Goal: Information Seeking & Learning: Check status

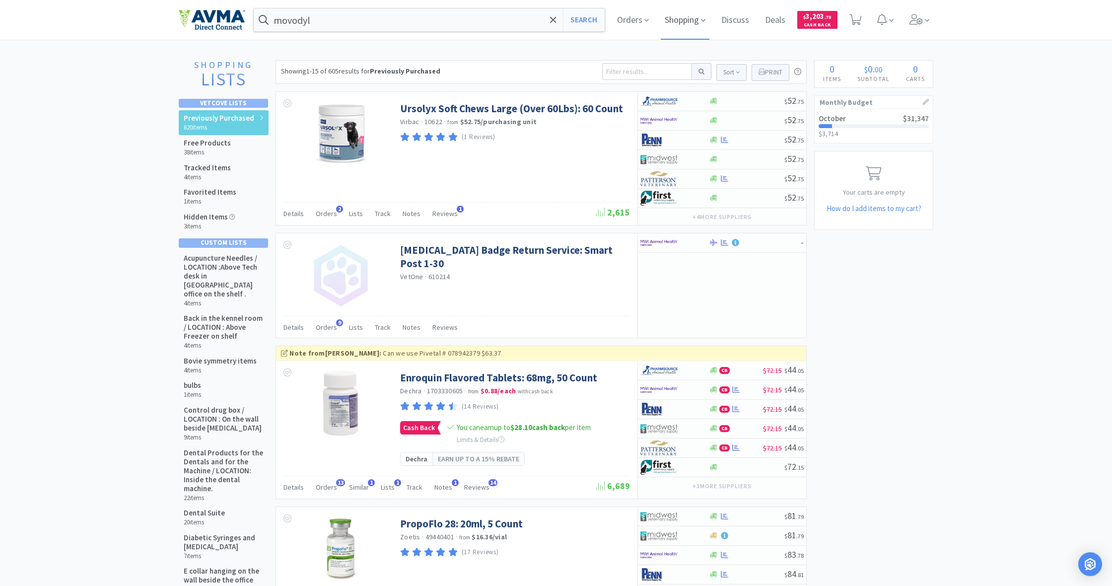
click at [679, 18] on span "Shopping" at bounding box center [685, 20] width 49 height 40
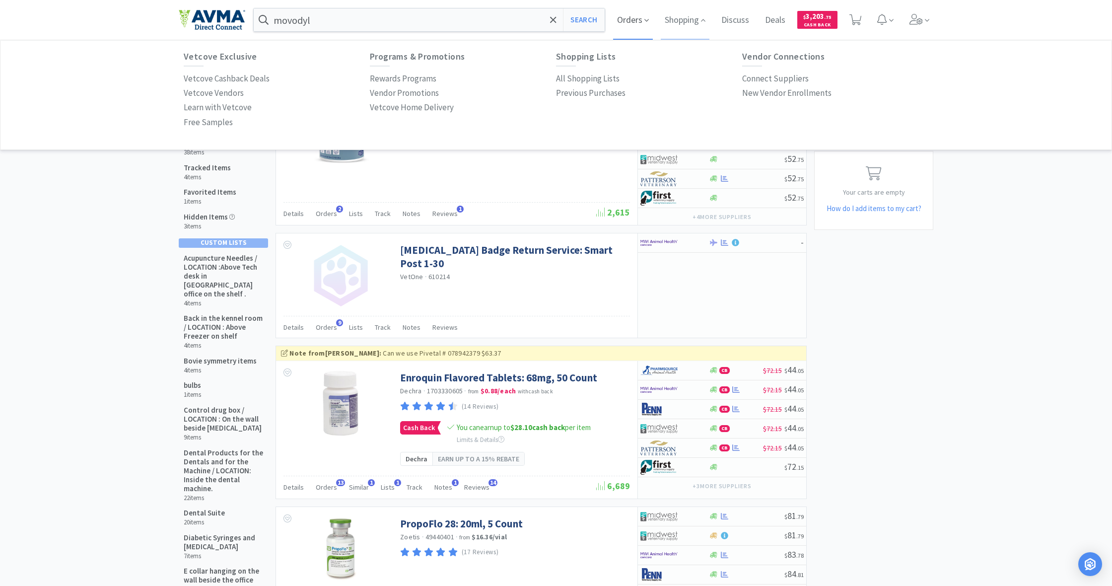
scroll to position [0, 0]
click at [633, 21] on span "Orders" at bounding box center [633, 20] width 40 height 40
click at [219, 79] on p "Order History" at bounding box center [208, 78] width 49 height 13
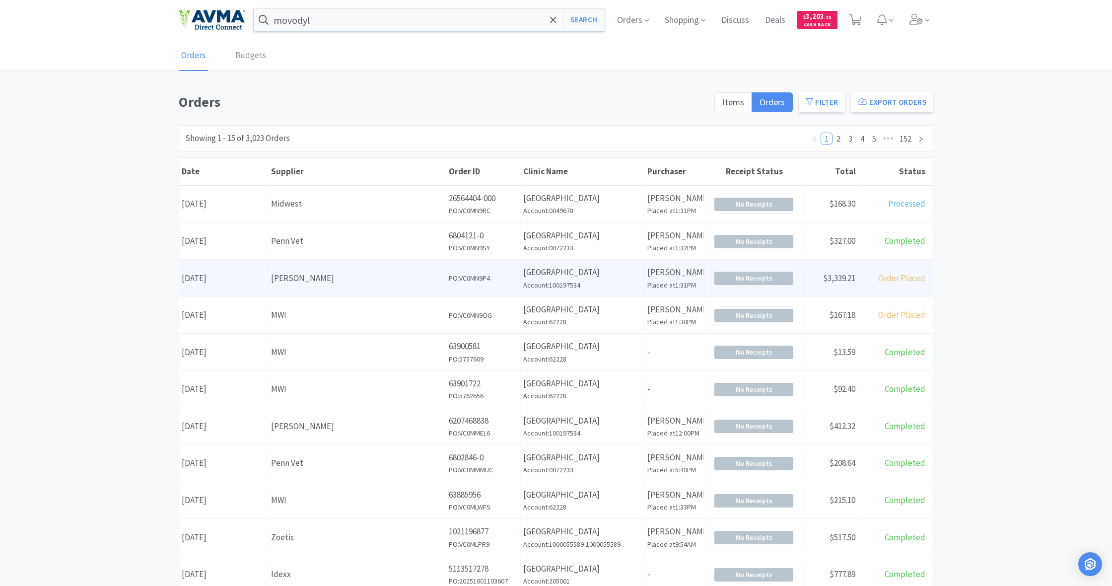
click at [501, 279] on h6 "PO: VC0MN9P4" at bounding box center [483, 278] width 69 height 11
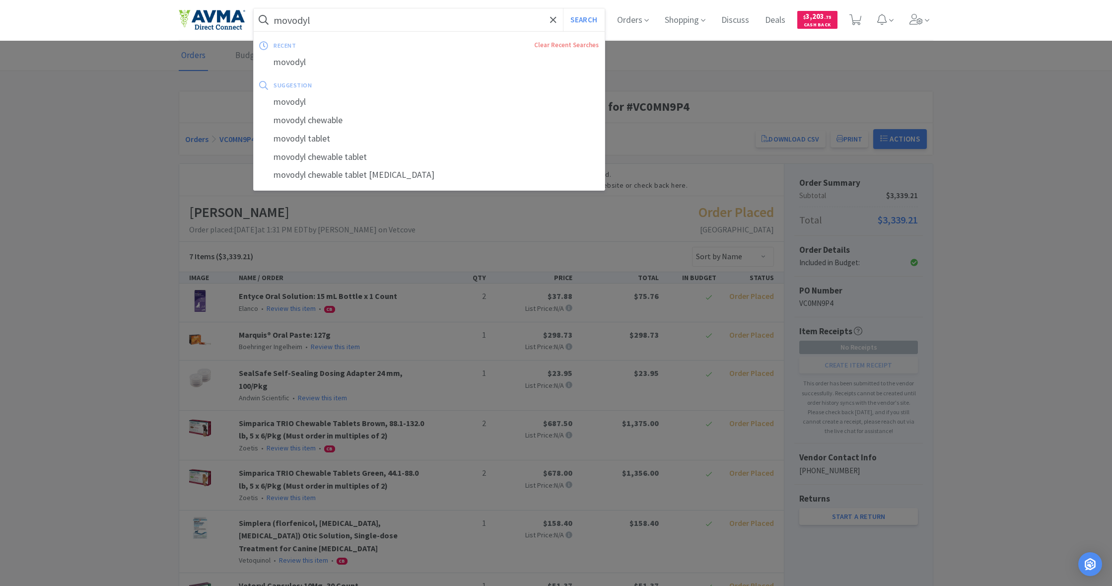
drag, startPoint x: 314, startPoint y: 23, endPoint x: 259, endPoint y: 12, distance: 56.7
click at [259, 12] on form "movodyl Search" at bounding box center [429, 19] width 351 height 23
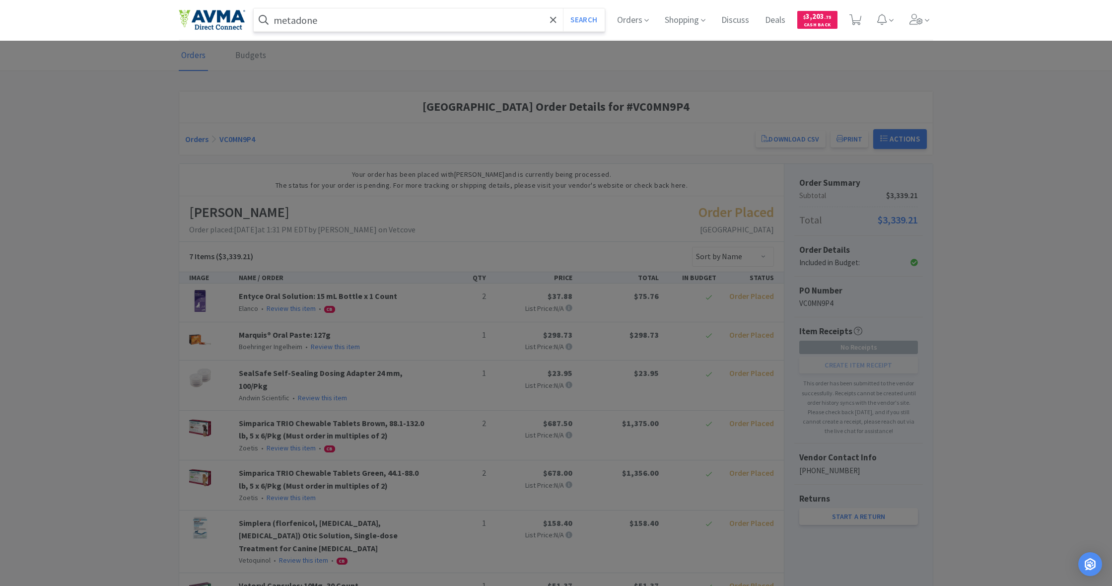
type input "metadone"
click at [582, 20] on button "Search" at bounding box center [583, 19] width 41 height 23
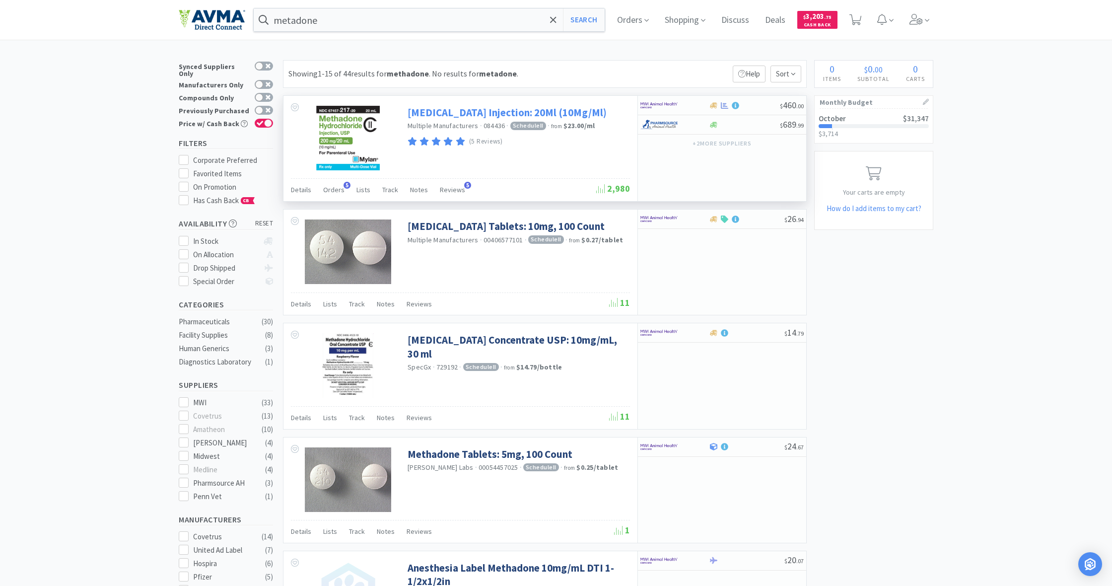
click at [456, 112] on link "[MEDICAL_DATA] Injection: 20Ml (10Mg/Ml)" at bounding box center [507, 112] width 199 height 13
